Goal: Task Accomplishment & Management: Manage account settings

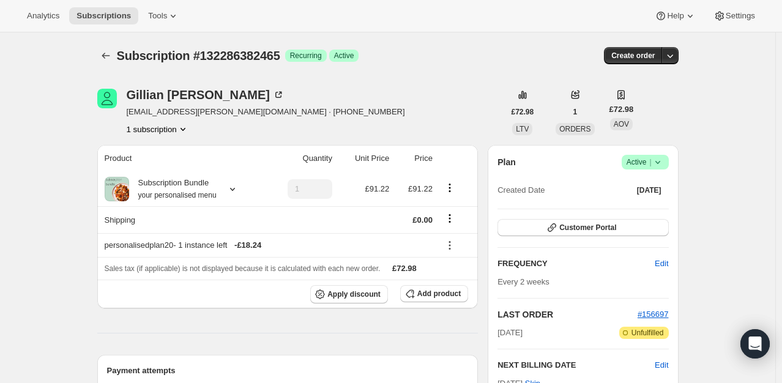
click at [654, 155] on span "Success Active |" at bounding box center [645, 162] width 47 height 15
click at [648, 202] on span "Cancel subscription" at bounding box center [649, 206] width 69 height 9
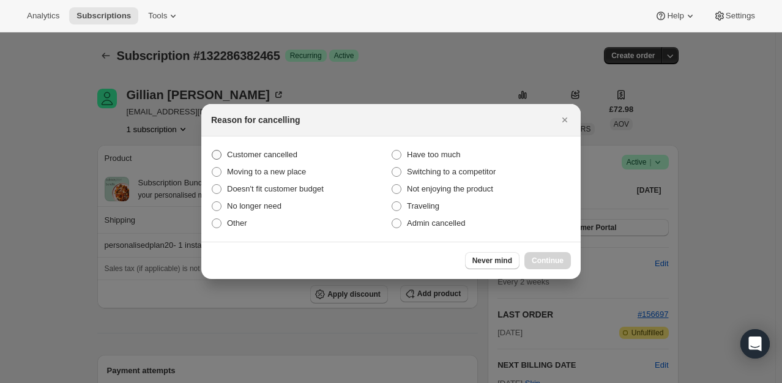
click at [250, 155] on span "Customer cancelled" at bounding box center [262, 154] width 70 height 9
click at [212, 151] on input "Customer cancelled" at bounding box center [212, 150] width 1 height 1
radio input "true"
click at [556, 268] on button "Continue" at bounding box center [548, 260] width 47 height 17
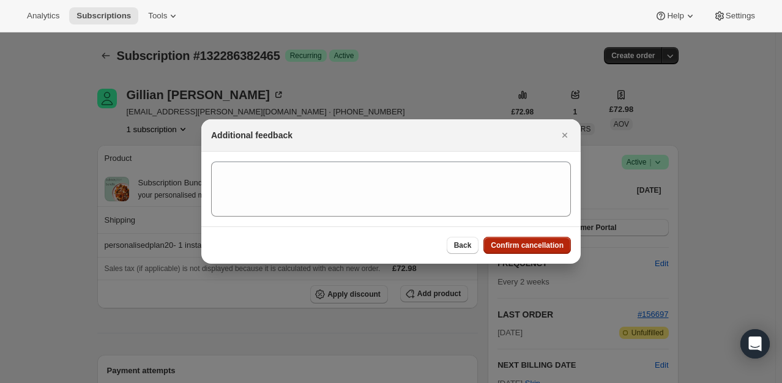
click at [542, 253] on button "Confirm cancellation" at bounding box center [528, 245] width 88 height 17
